Goal: Task Accomplishment & Management: Complete application form

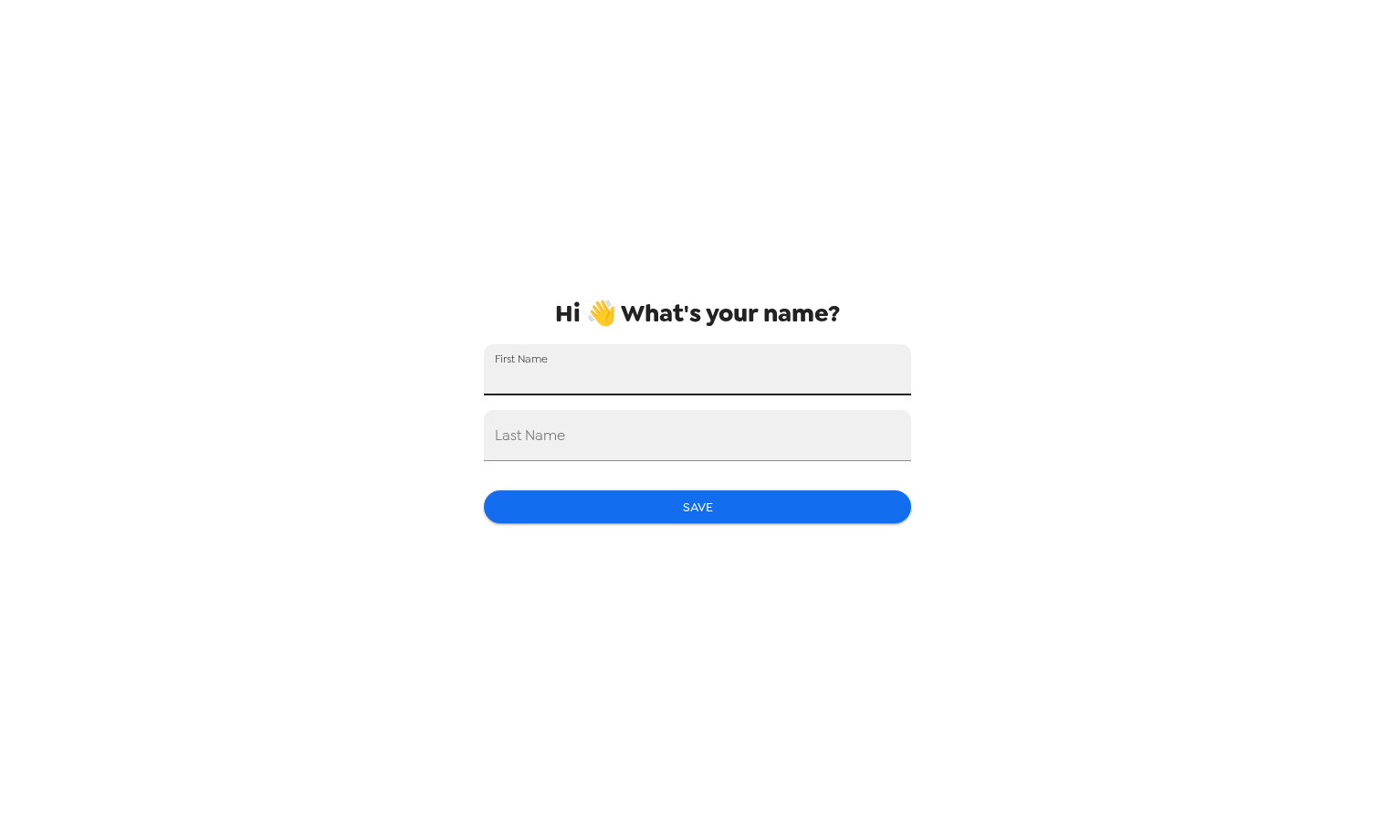
click at [643, 378] on input "First Name" at bounding box center [697, 369] width 427 height 51
type input "[PERSON_NAME]"
click at [597, 447] on input "Last Name" at bounding box center [697, 435] width 427 height 51
type input "[PERSON_NAME]"
click at [685, 514] on button "Save" at bounding box center [697, 507] width 427 height 34
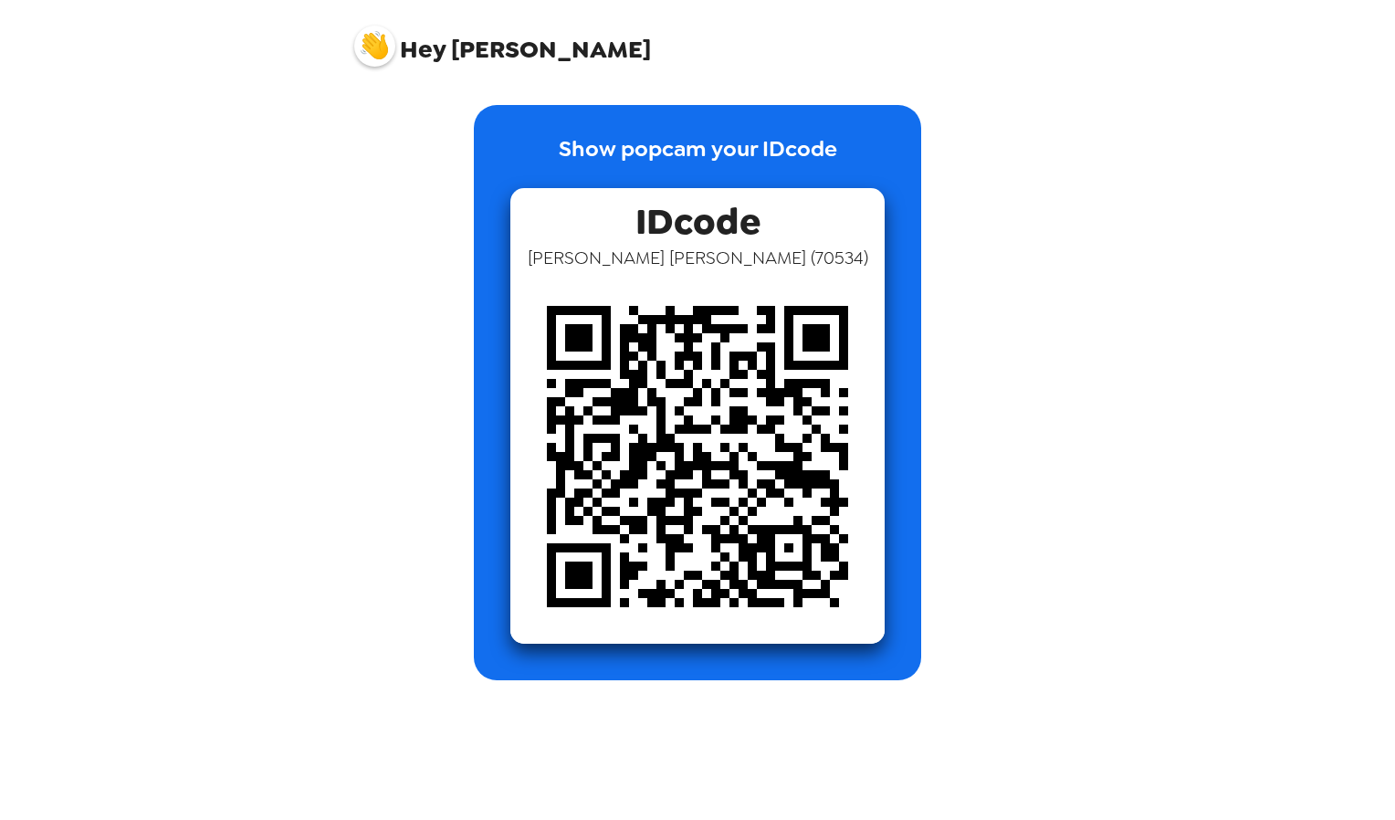
click at [995, 250] on div "Show popcam your IDcode IDcode [PERSON_NAME] ( 70534 )" at bounding box center [698, 392] width 694 height 575
click at [561, 48] on div "Hey [PERSON_NAME]" at bounding box center [697, 39] width 731 height 78
